Goal: Check status: Check status

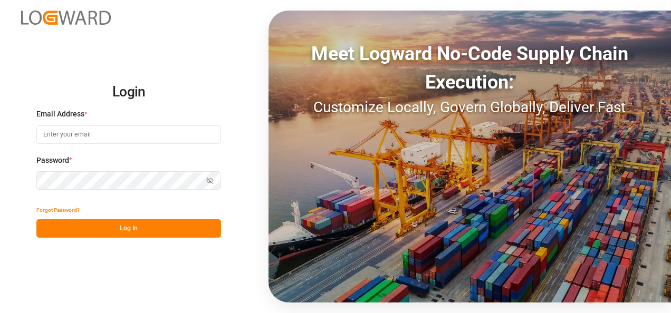
type input "[EMAIL_ADDRESS][DOMAIN_NAME]"
click at [160, 228] on button "Log In" at bounding box center [128, 228] width 185 height 18
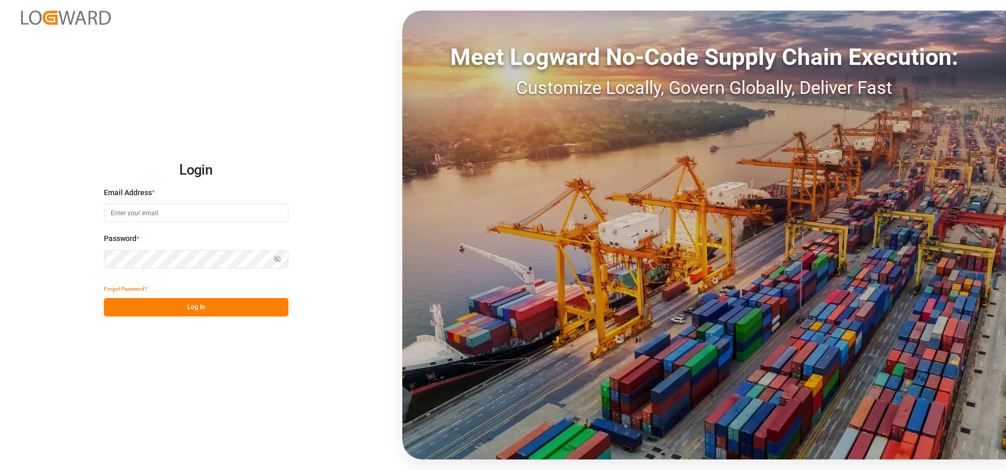
type input "[EMAIL_ADDRESS][DOMAIN_NAME]"
click at [216, 298] on button "Log In" at bounding box center [196, 307] width 185 height 18
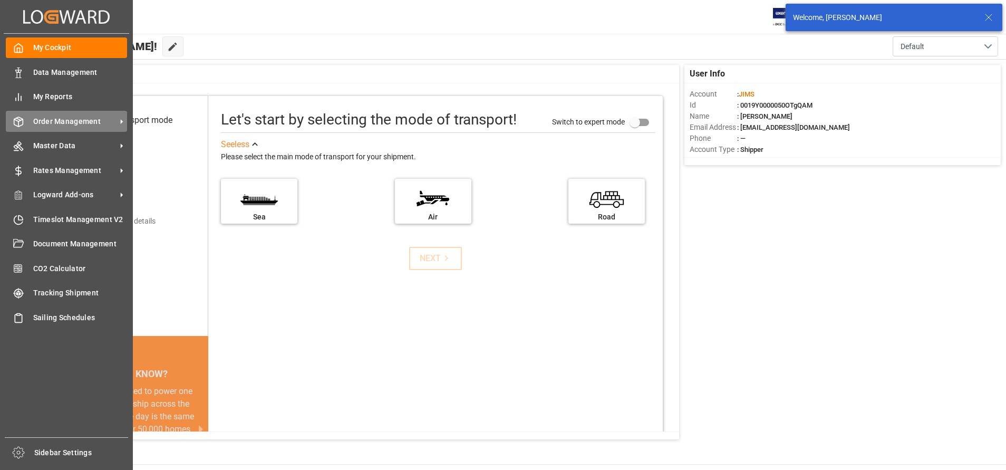
click at [41, 128] on div "Order Management Order Management" at bounding box center [66, 121] width 121 height 21
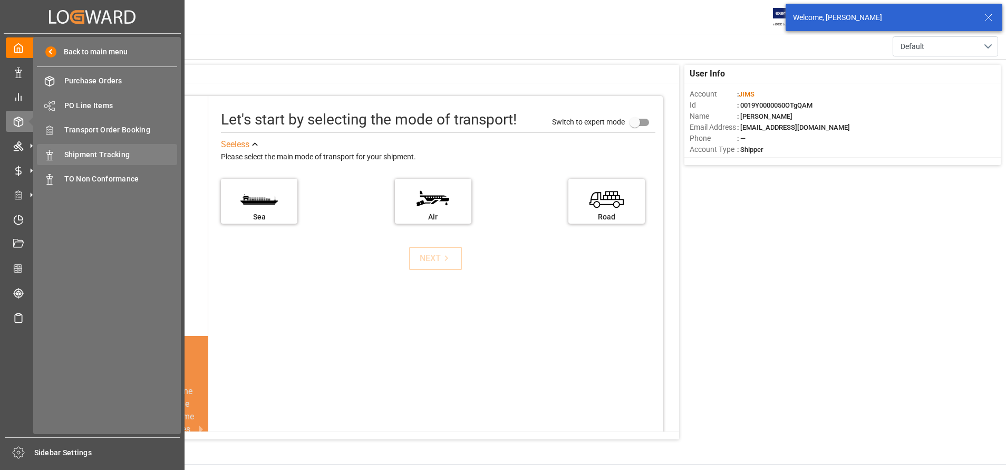
click at [59, 157] on div "Shipment Tracking Shipment Tracking" at bounding box center [107, 154] width 140 height 21
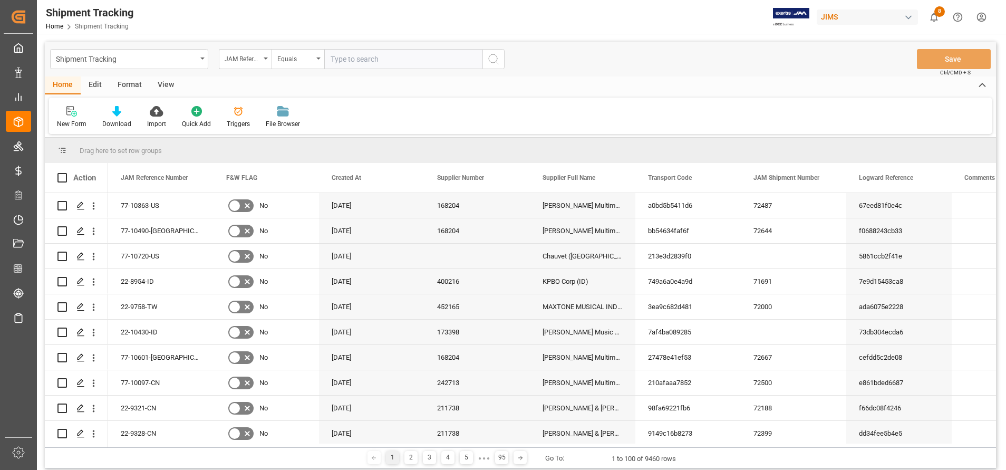
click at [450, 59] on input "text" at bounding box center [403, 59] width 158 height 20
type input "22-8954-ID"
click at [499, 62] on icon "search button" at bounding box center [493, 59] width 13 height 13
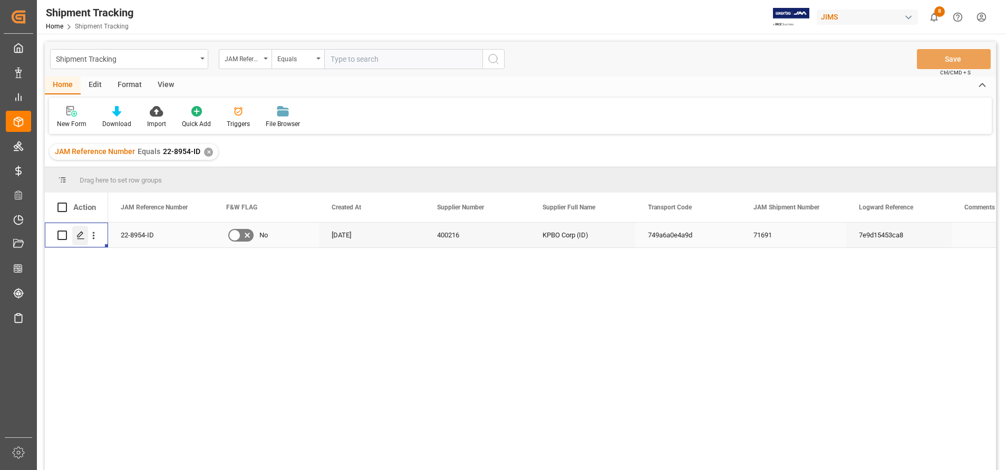
click at [85, 233] on div "Press SPACE to select this row." at bounding box center [80, 236] width 16 height 20
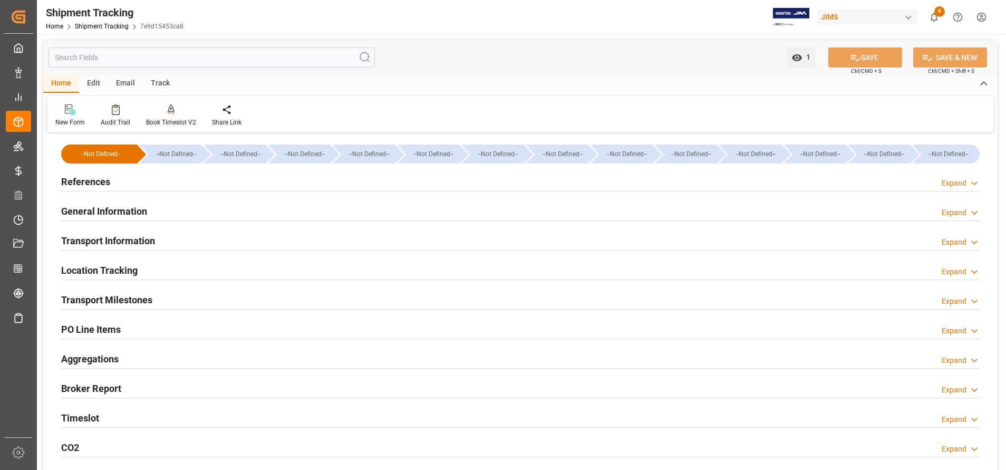
click at [130, 212] on h2 "General Information" at bounding box center [104, 211] width 86 height 14
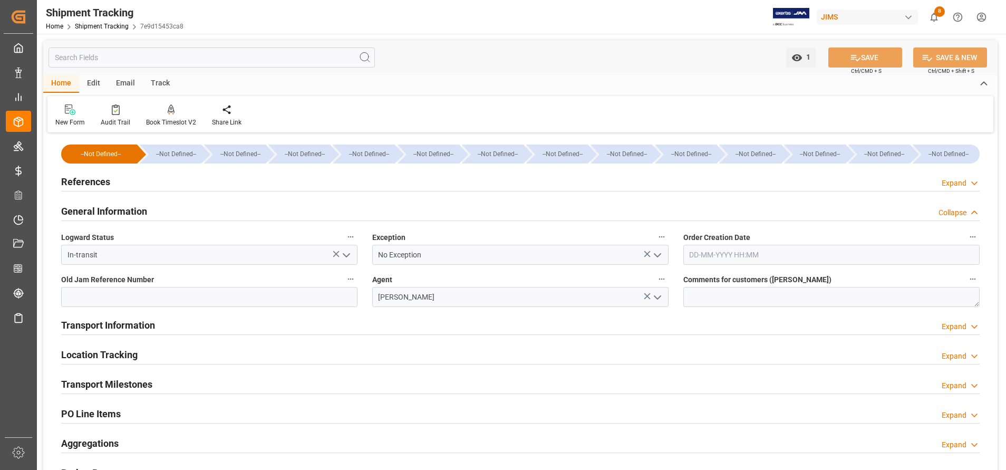
click at [130, 212] on h2 "General Information" at bounding box center [104, 211] width 86 height 14
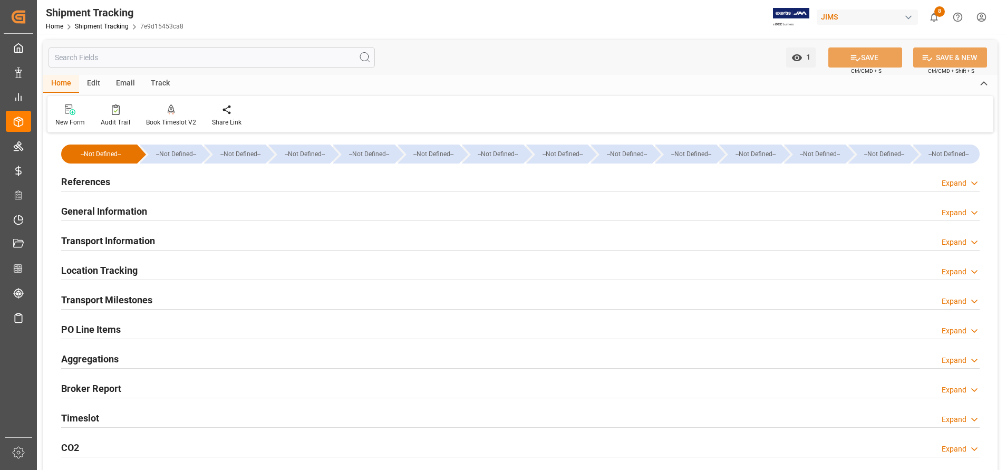
click at [82, 186] on h2 "References" at bounding box center [85, 181] width 49 height 14
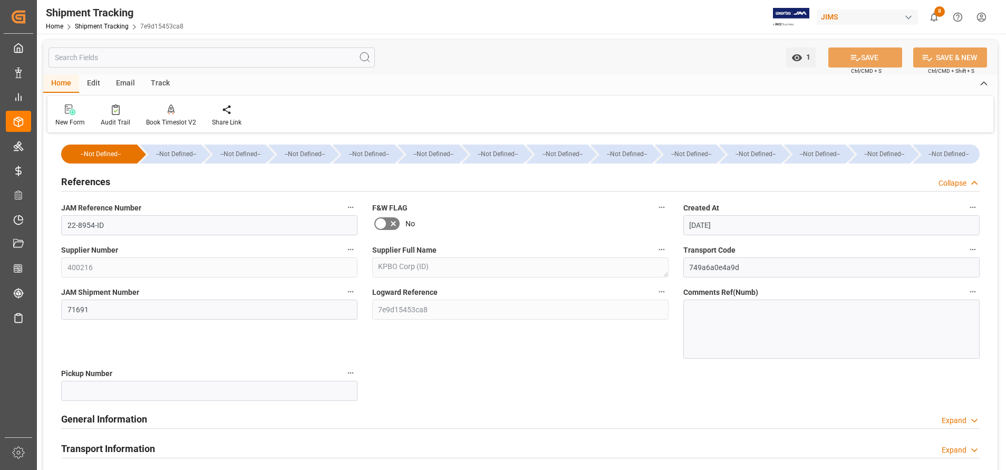
click at [82, 186] on h2 "References" at bounding box center [85, 181] width 49 height 14
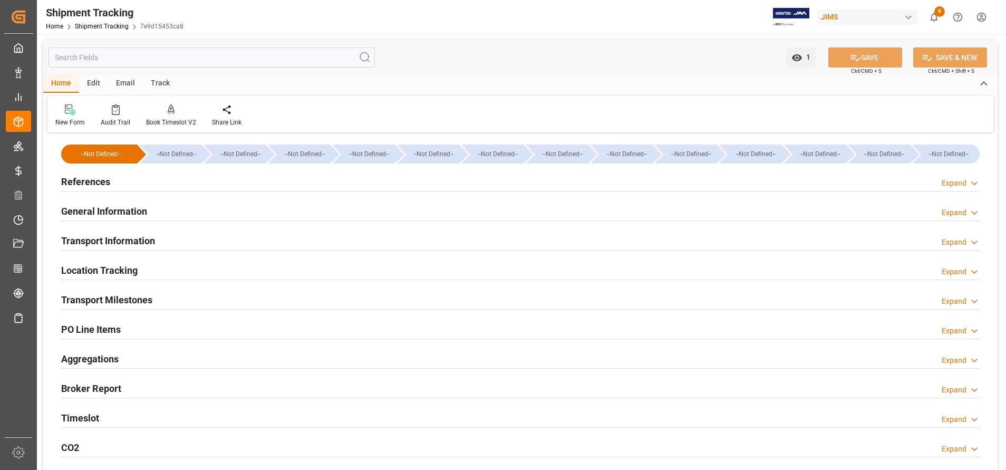
click at [125, 203] on div "General Information" at bounding box center [104, 210] width 86 height 20
